Goal: Task Accomplishment & Management: Manage account settings

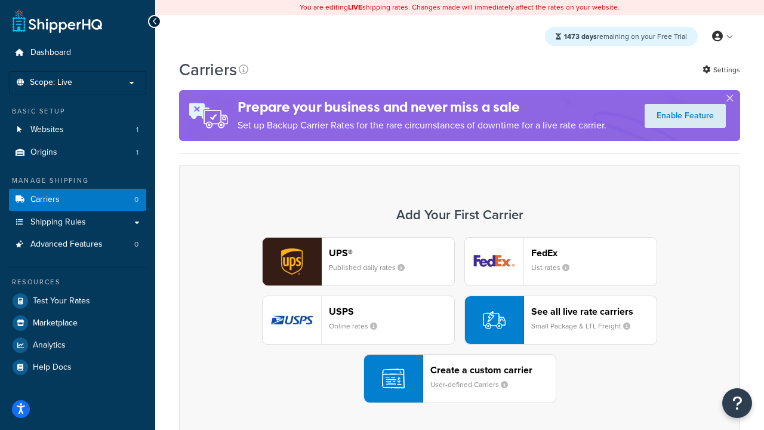
click at [460, 320] on div "UPS® Published daily rates FedEx List rates USPS Online rates See all live rate…" at bounding box center [460, 320] width 536 height 166
click at [594, 252] on header "FedEx" at bounding box center [593, 252] width 125 height 11
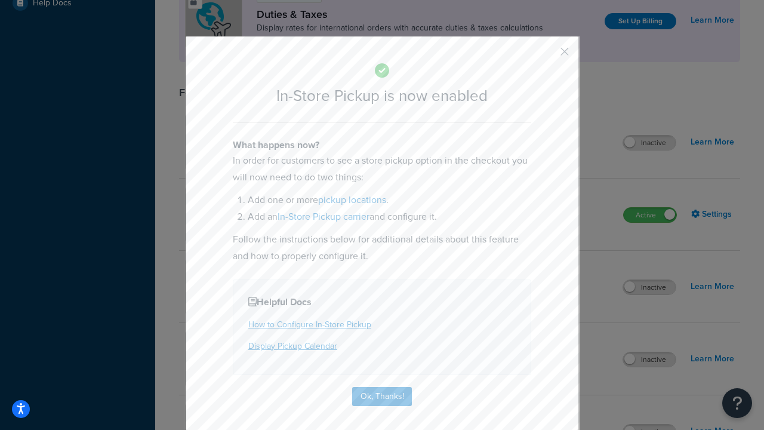
click at [547, 56] on button "button" at bounding box center [547, 55] width 3 height 3
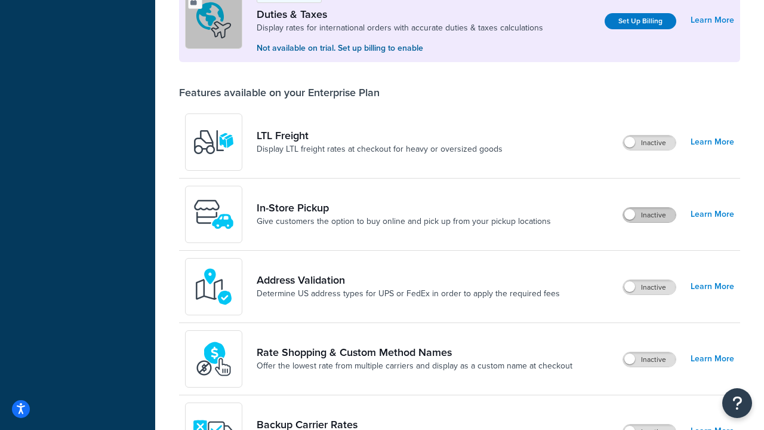
scroll to position [364, 0]
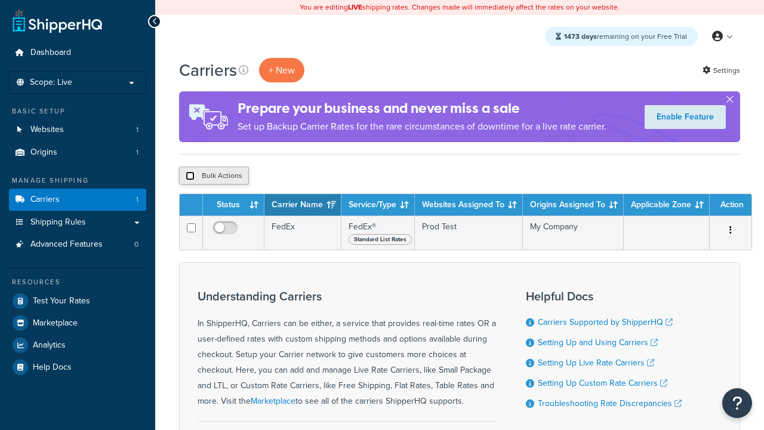
click at [190, 176] on input "checkbox" at bounding box center [190, 175] width 9 height 9
checkbox input "true"
click at [0, 0] on button "Delete" at bounding box center [0, 0] width 0 height 0
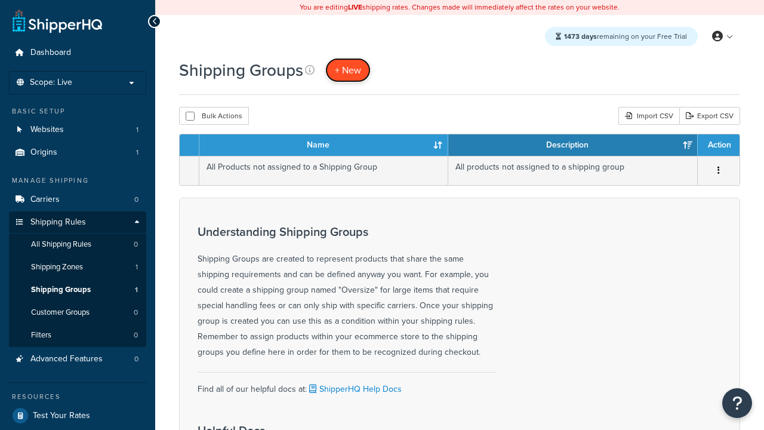
click at [348, 70] on span "+ New" at bounding box center [348, 70] width 26 height 14
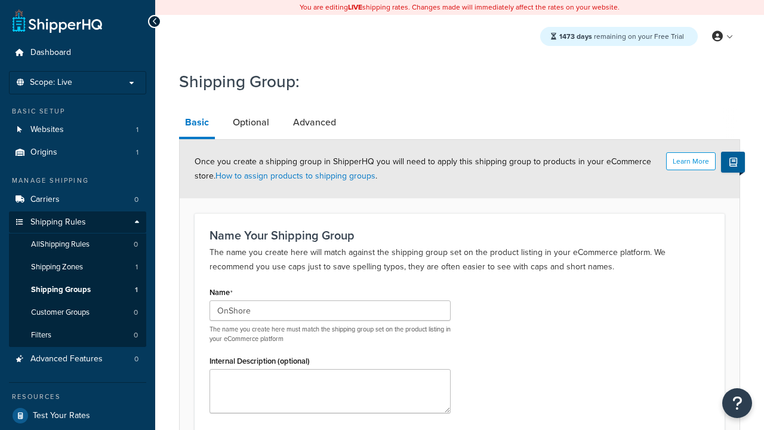
type input "OnShore"
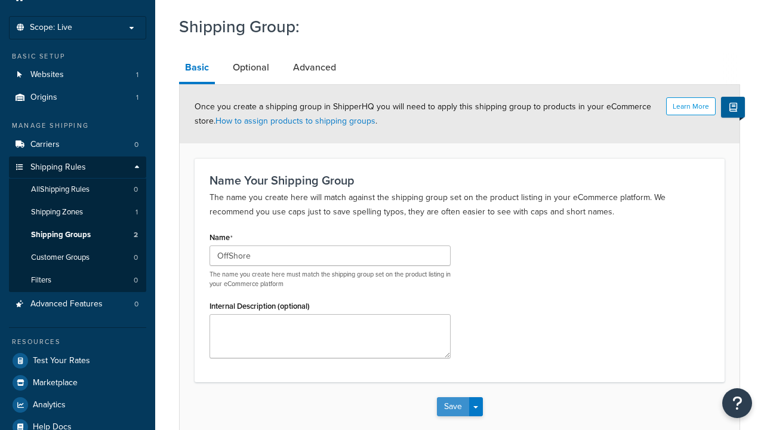
type input "OffShore"
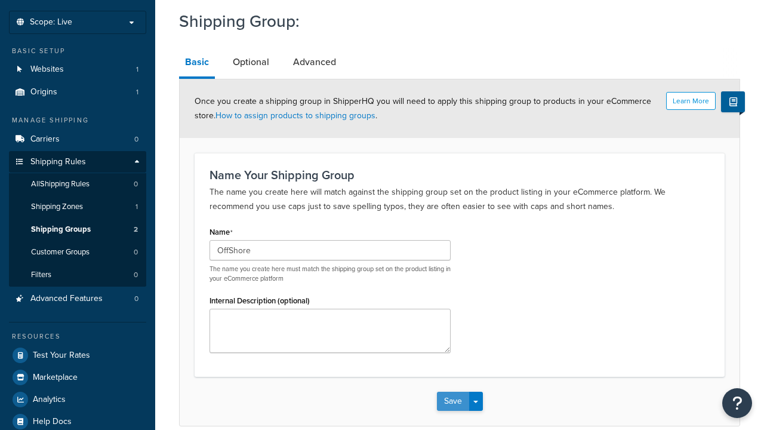
click at [452, 392] on button "Save" at bounding box center [453, 401] width 32 height 19
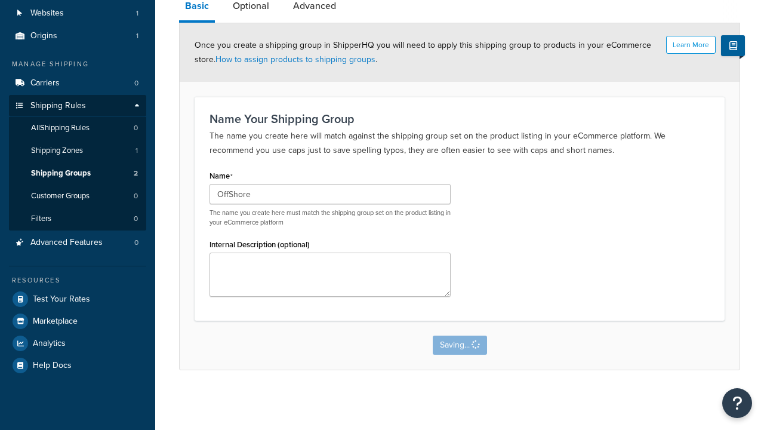
scroll to position [0, 0]
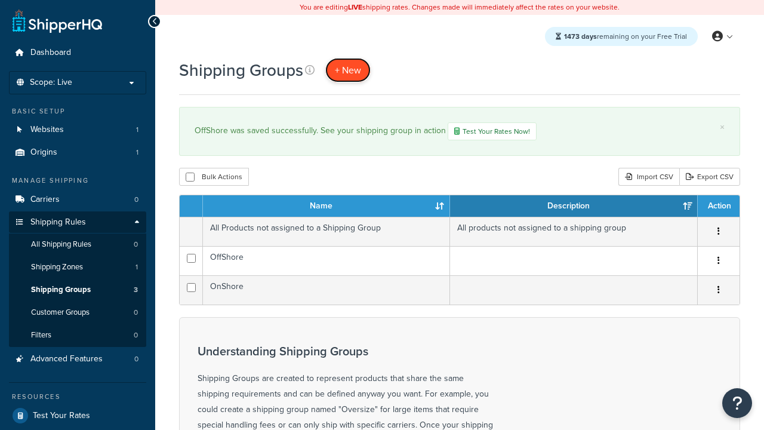
click at [348, 70] on span "+ New" at bounding box center [348, 70] width 26 height 14
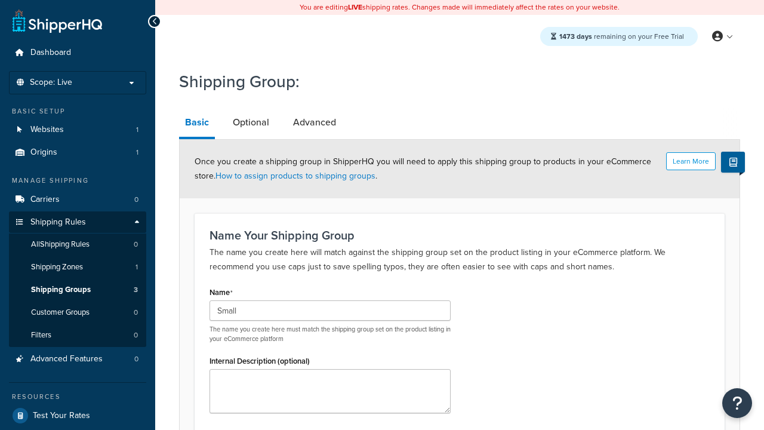
scroll to position [117, 0]
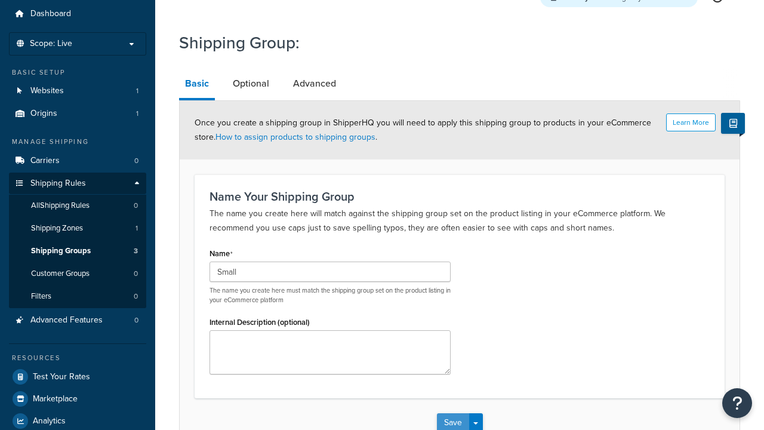
type input "Small"
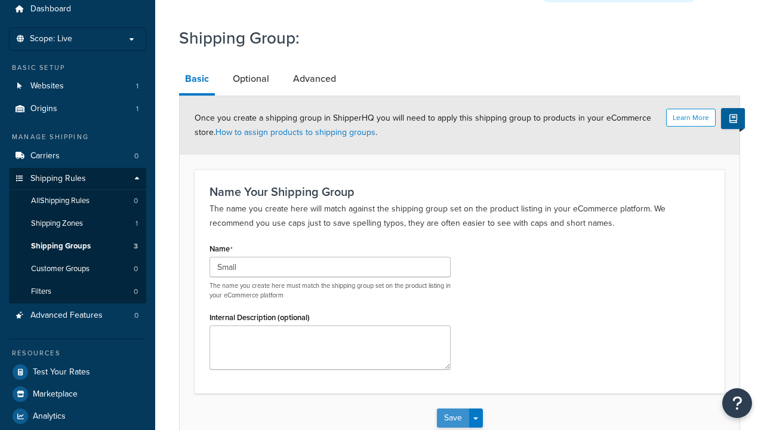
click at [452, 408] on button "Save" at bounding box center [453, 417] width 32 height 19
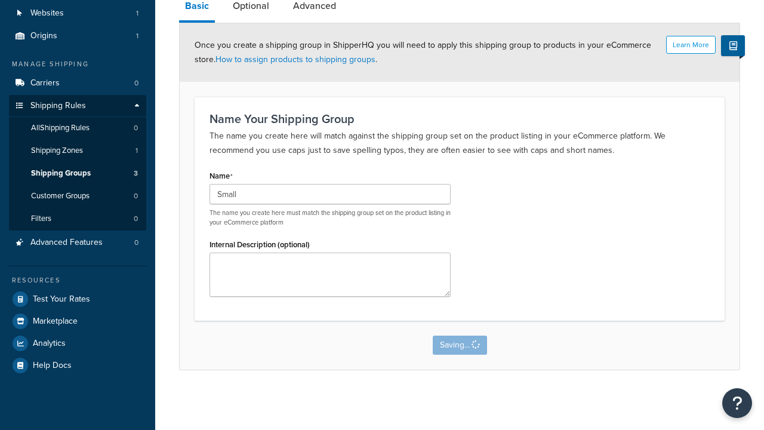
scroll to position [0, 0]
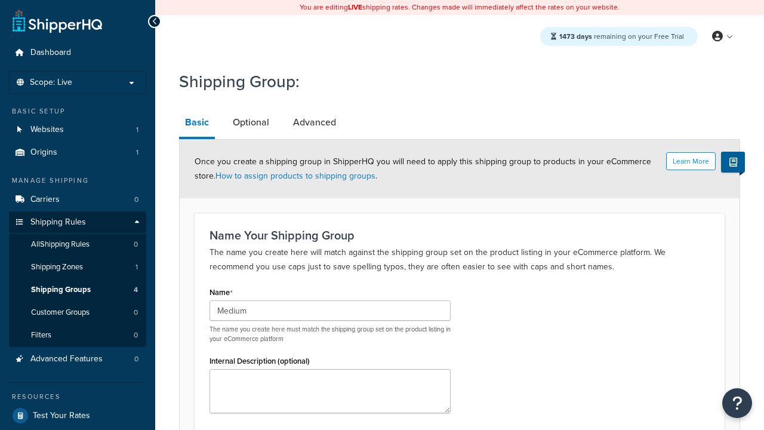
scroll to position [117, 0]
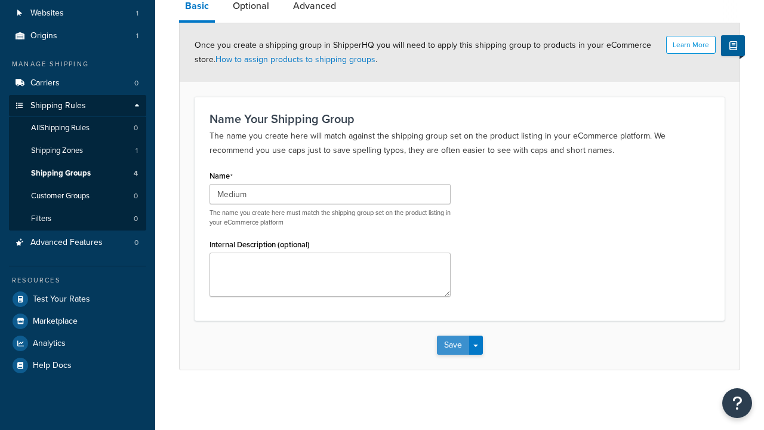
type input "Medium"
click at [452, 345] on button "Save" at bounding box center [453, 344] width 32 height 19
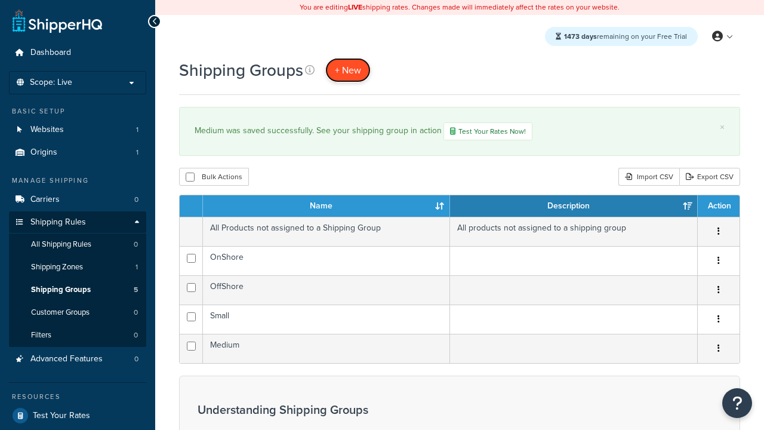
click at [348, 70] on span "+ New" at bounding box center [348, 70] width 26 height 14
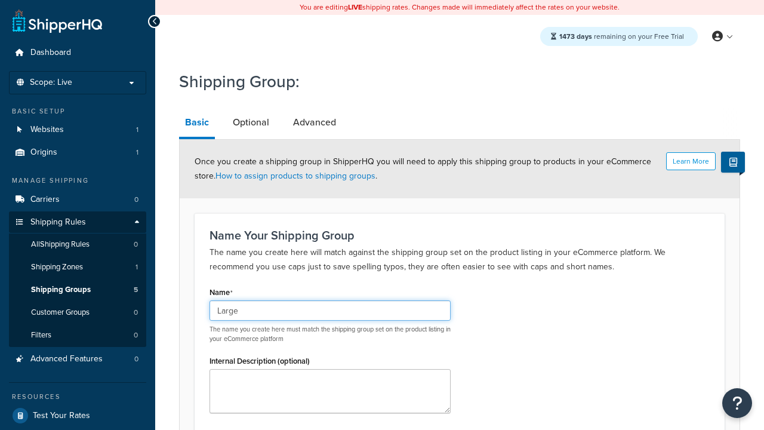
type input "Large"
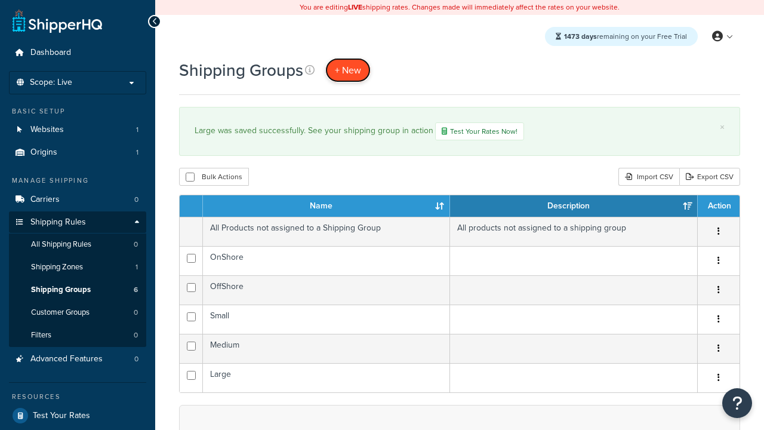
click at [348, 70] on span "+ New" at bounding box center [348, 70] width 26 height 14
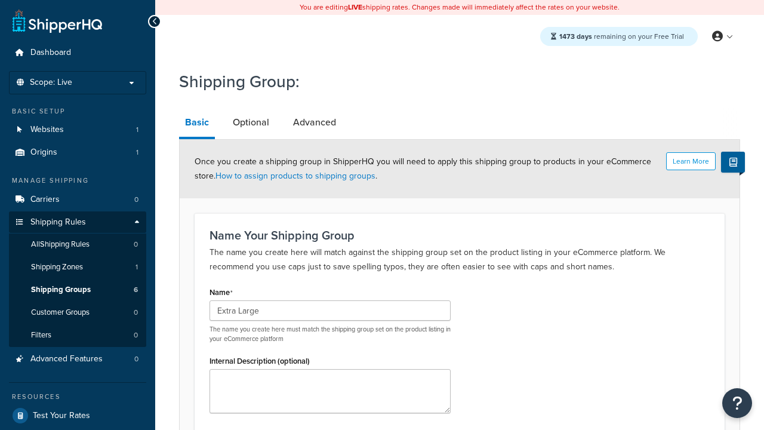
scroll to position [117, 0]
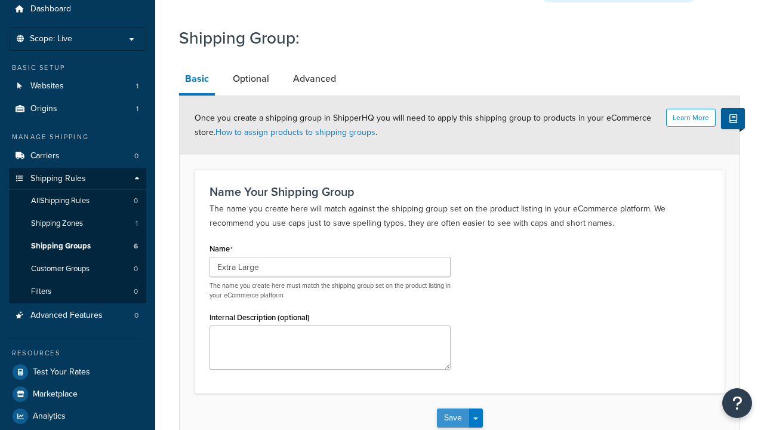
type input "Extra Large"
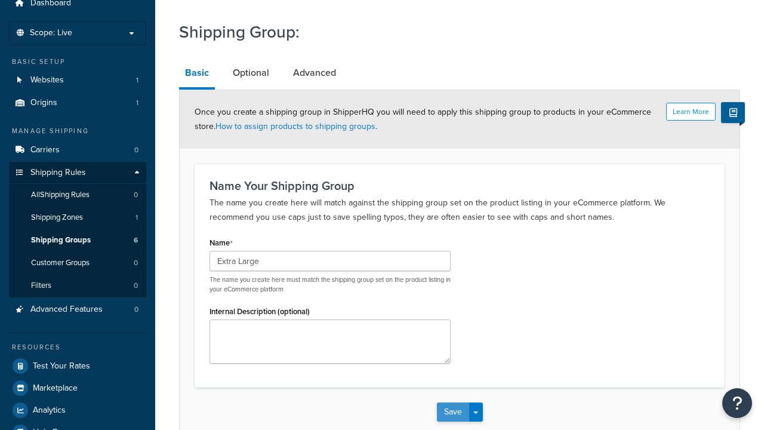
click at [452, 402] on button "Save" at bounding box center [453, 411] width 32 height 19
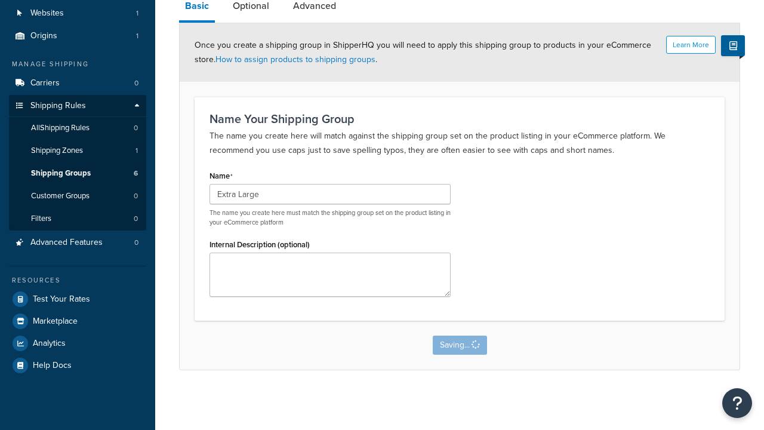
scroll to position [0, 0]
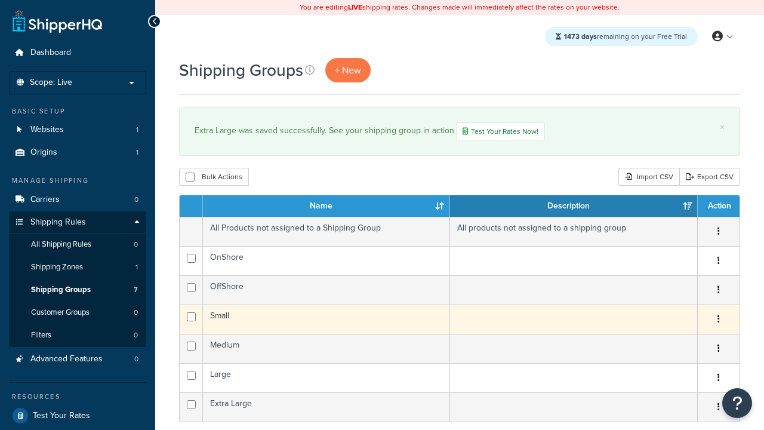
click at [718, 321] on icon "button" at bounding box center [718, 319] width 2 height 8
click at [0, 0] on link "Edit" at bounding box center [0, 0] width 0 height 0
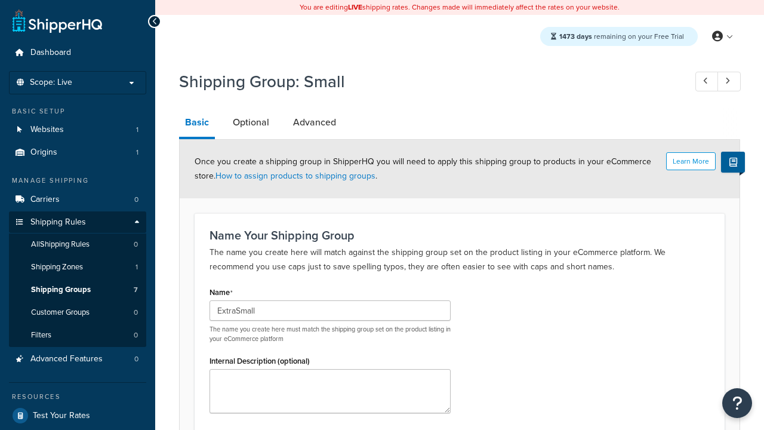
scroll to position [117, 0]
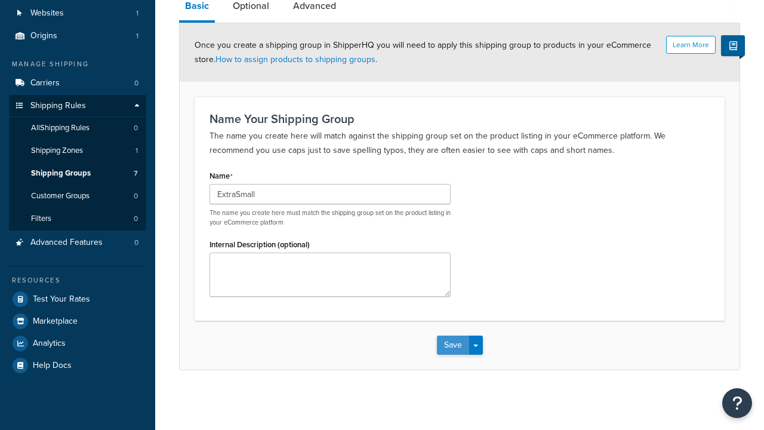
type input "ExtraSmall"
click at [452, 345] on button "Save" at bounding box center [453, 344] width 32 height 19
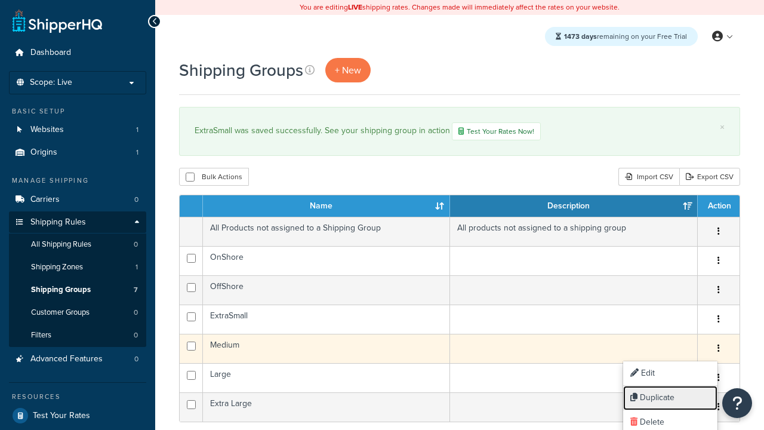
click at [670, 397] on link "Duplicate" at bounding box center [670, 398] width 94 height 24
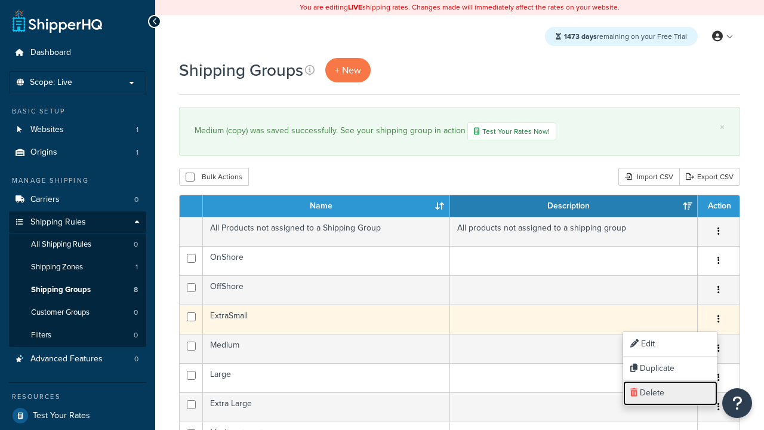
click at [670, 393] on link "Delete" at bounding box center [670, 393] width 94 height 24
